Goal: Navigation & Orientation: Find specific page/section

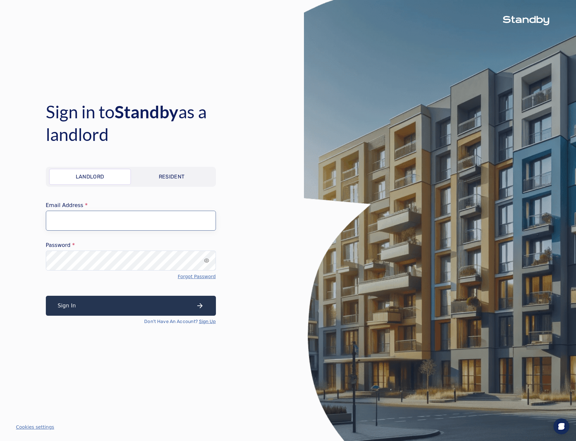
click at [129, 219] on input "Email Address" at bounding box center [131, 221] width 170 height 20
type input "**********"
click at [139, 306] on button "Sign In" at bounding box center [131, 306] width 170 height 20
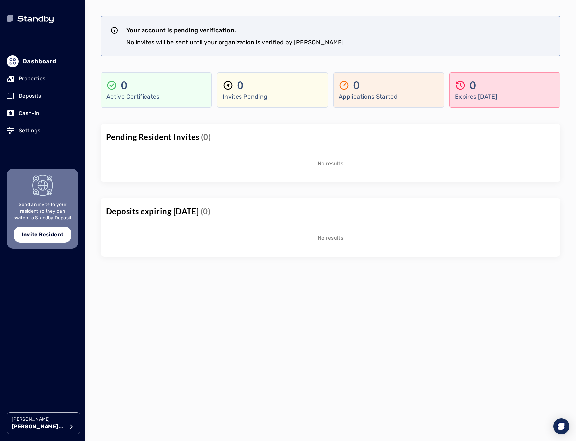
click at [35, 78] on p "Properties" at bounding box center [32, 79] width 27 height 8
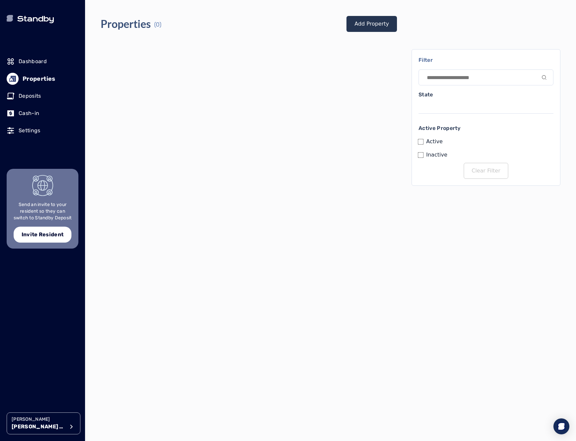
click at [33, 95] on p "Deposits" at bounding box center [30, 96] width 23 height 8
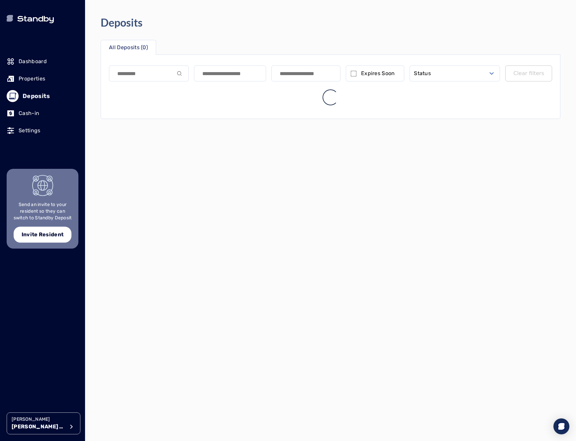
click at [36, 59] on p "Dashboard" at bounding box center [33, 61] width 28 height 8
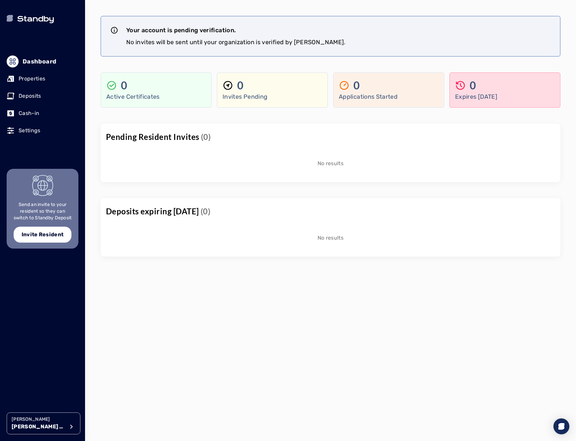
click at [32, 97] on p "Deposits" at bounding box center [30, 96] width 23 height 8
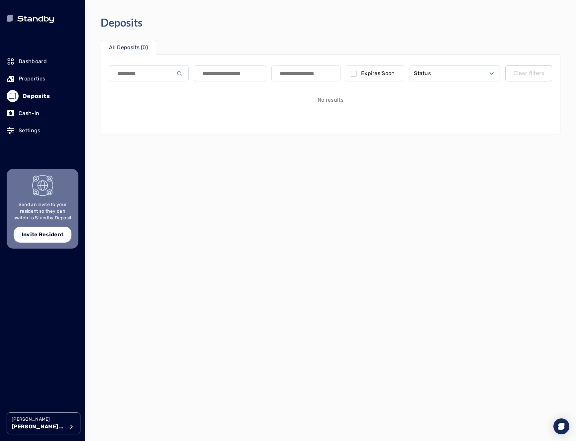
click at [27, 78] on p "Properties" at bounding box center [32, 79] width 27 height 8
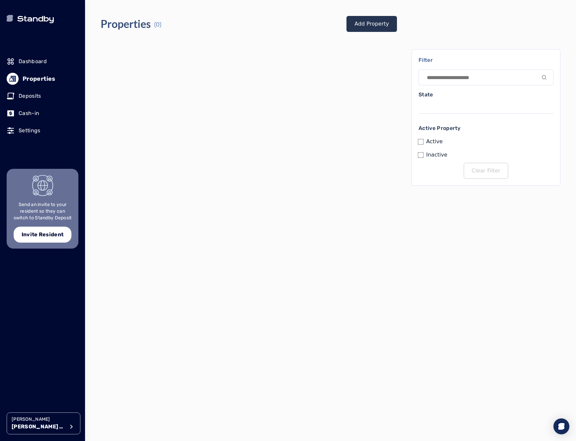
click at [69, 425] on icon "button" at bounding box center [71, 427] width 8 height 8
